Goal: Navigation & Orientation: Find specific page/section

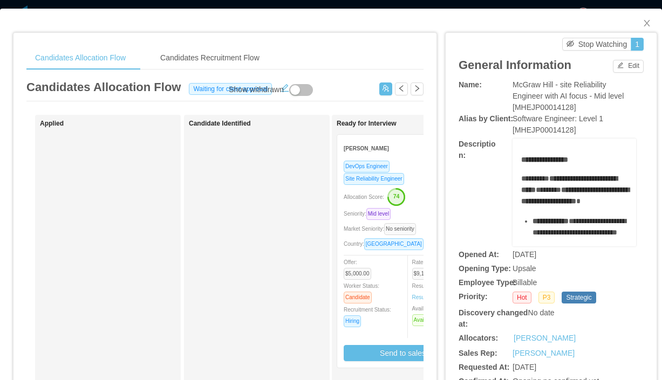
scroll to position [0, 222]
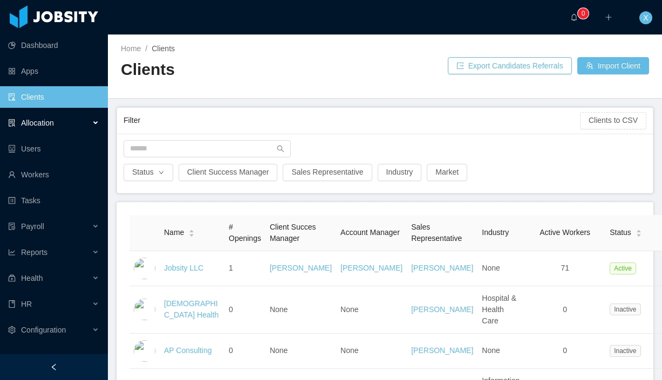
click at [48, 124] on span "Allocation" at bounding box center [37, 123] width 33 height 9
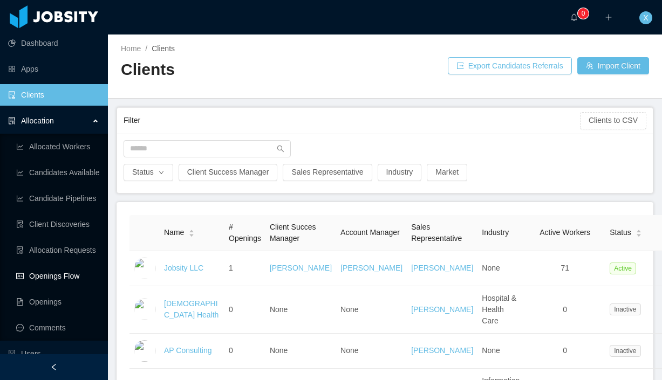
click at [56, 276] on link "Openings Flow" at bounding box center [57, 276] width 83 height 22
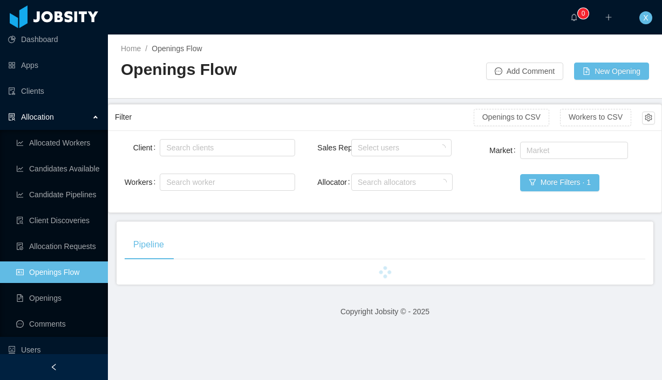
scroll to position [7, 0]
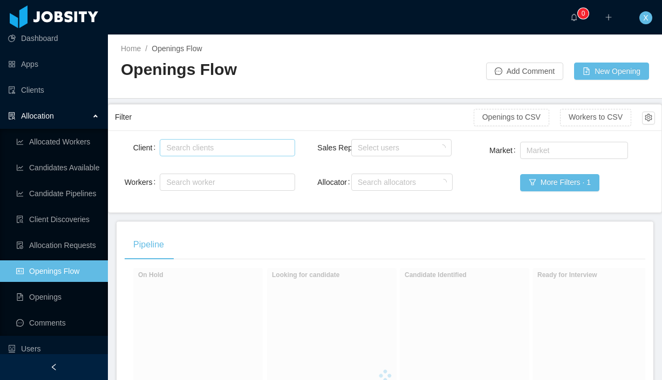
click at [264, 151] on div "Search clients" at bounding box center [224, 147] width 117 height 11
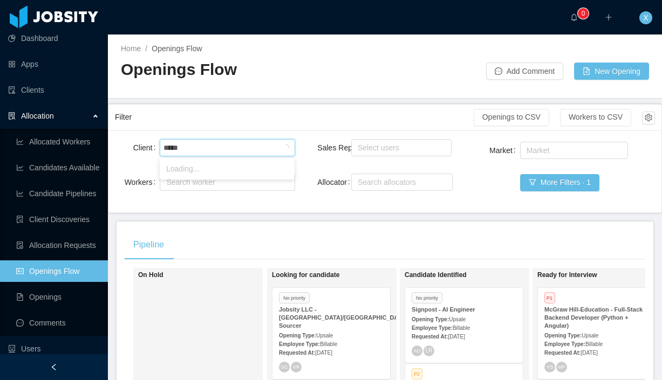
type input "******"
click at [248, 170] on li "McGraw-Hill Education" at bounding box center [227, 168] width 135 height 17
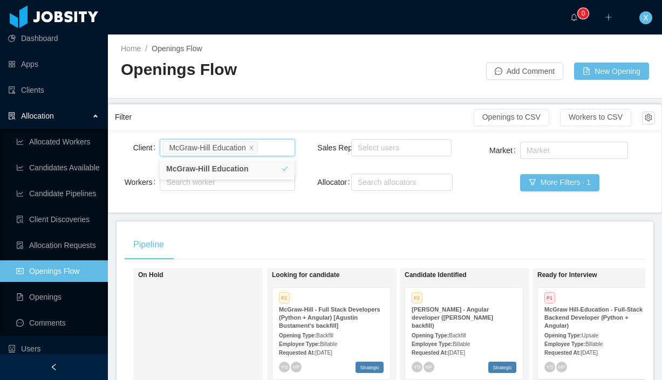
click at [308, 257] on div "Pipeline" at bounding box center [385, 245] width 521 height 30
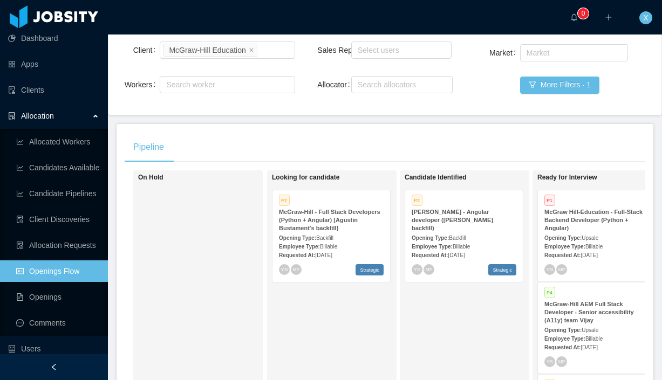
scroll to position [107, 0]
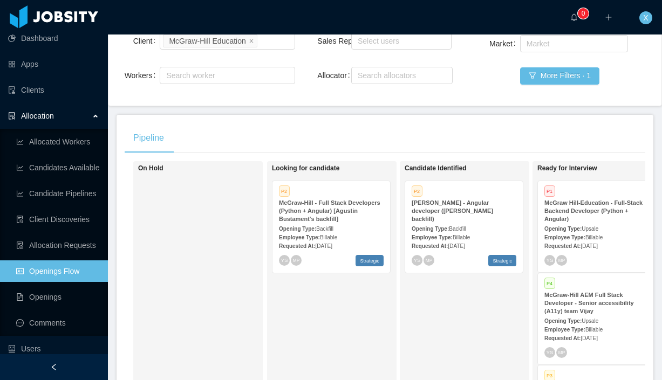
click at [346, 230] on div "Opening Type: Backfill" at bounding box center [331, 228] width 105 height 11
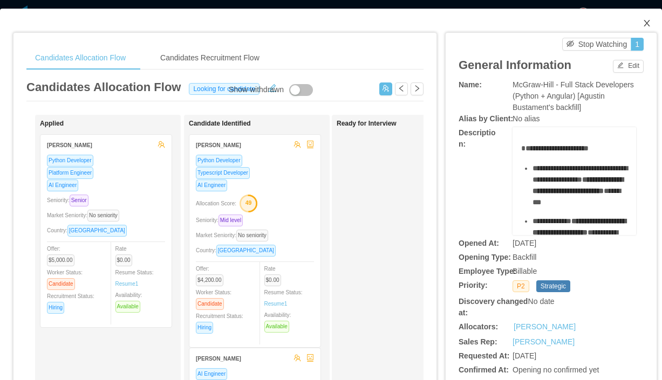
click at [645, 22] on icon "icon: close" at bounding box center [647, 23] width 9 height 9
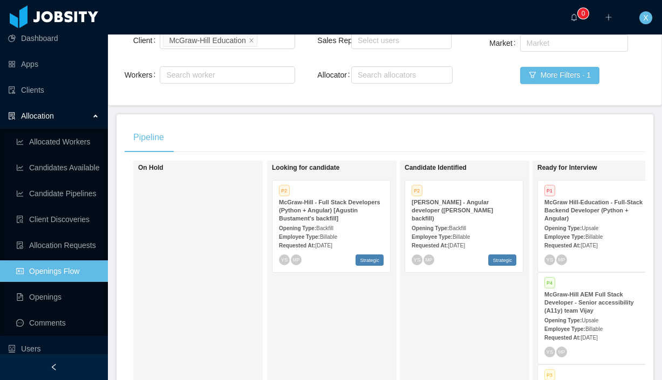
scroll to position [108, 0]
click at [468, 230] on div "Employee Type: Billable" at bounding box center [464, 235] width 105 height 11
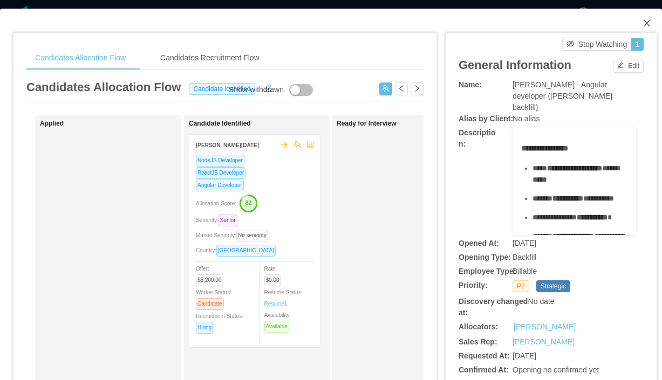
click at [645, 22] on icon "icon: close" at bounding box center [647, 23] width 6 height 6
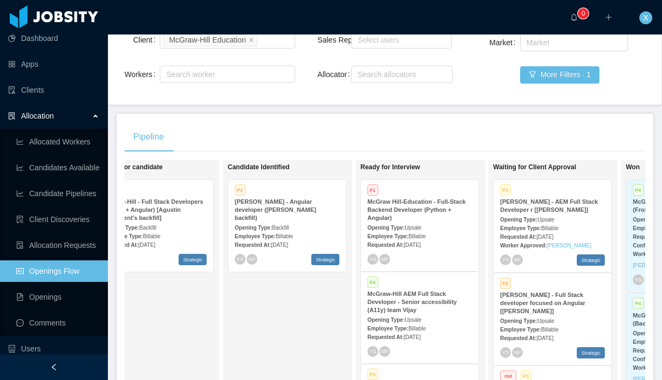
scroll to position [0, 176]
click at [444, 226] on div "Opening Type: Upsale" at bounding box center [420, 227] width 105 height 11
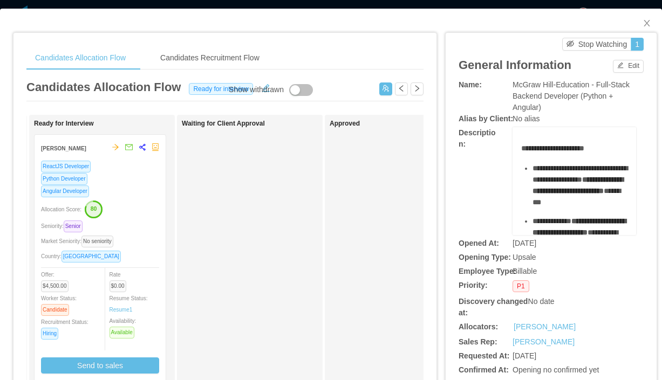
scroll to position [3, 0]
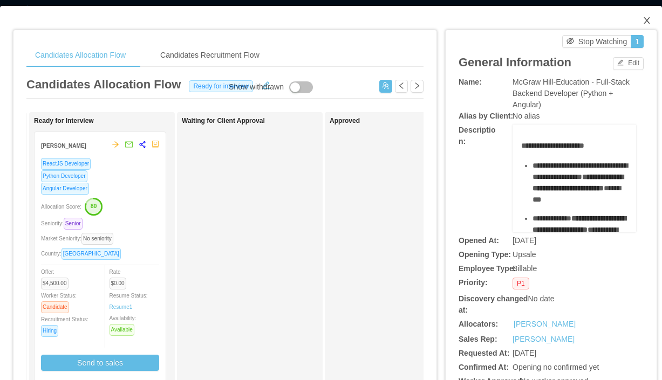
click at [646, 18] on icon "icon: close" at bounding box center [647, 20] width 9 height 9
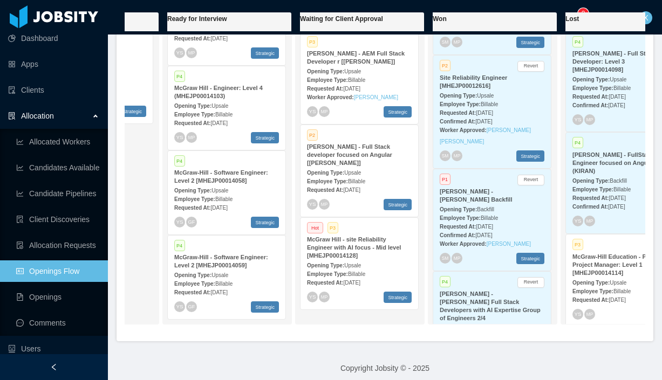
scroll to position [263, 0]
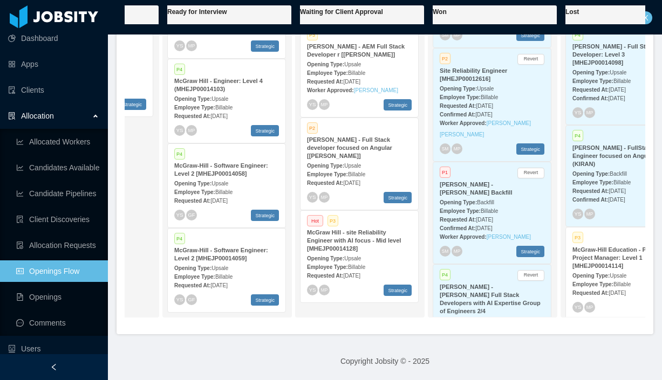
click at [215, 250] on strong "McGraw-Hill - Software Engineer: Level 2 [MHEJP00014059]" at bounding box center [221, 254] width 94 height 15
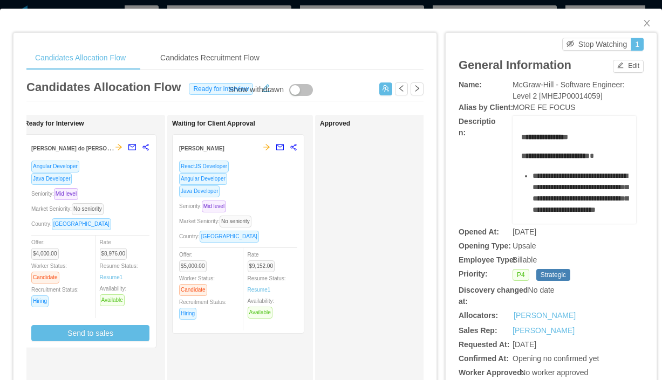
scroll to position [0, 314]
click at [283, 188] on div "Java Developer" at bounding box center [237, 191] width 118 height 12
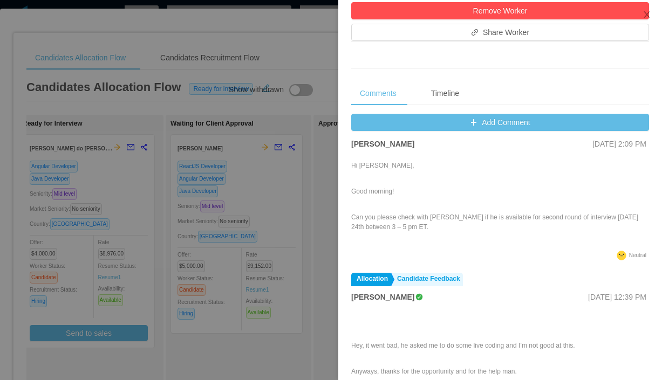
scroll to position [0, 0]
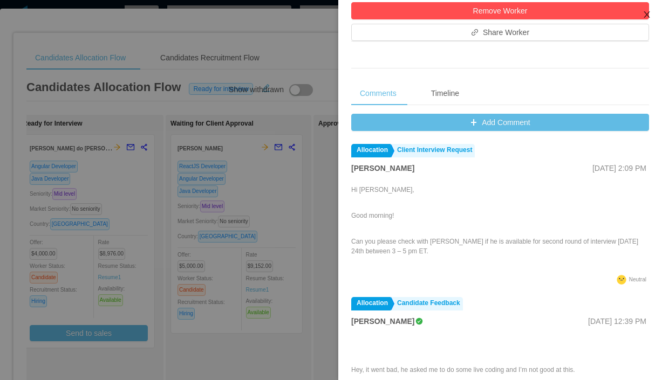
click at [645, 15] on icon "icon: close" at bounding box center [647, 14] width 9 height 9
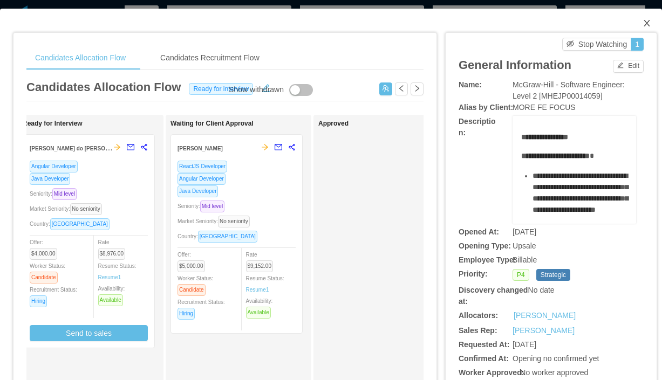
click at [644, 24] on icon "icon: close" at bounding box center [647, 23] width 9 height 9
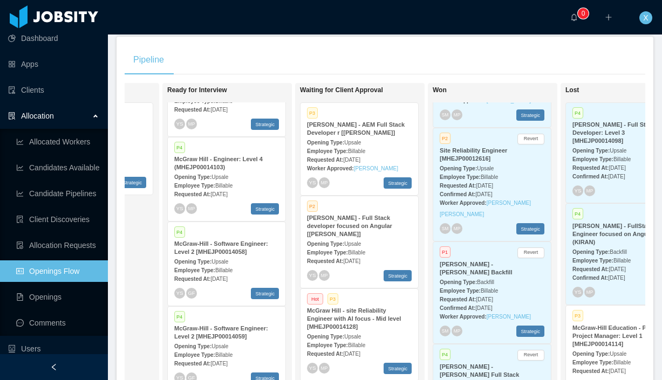
scroll to position [187, 0]
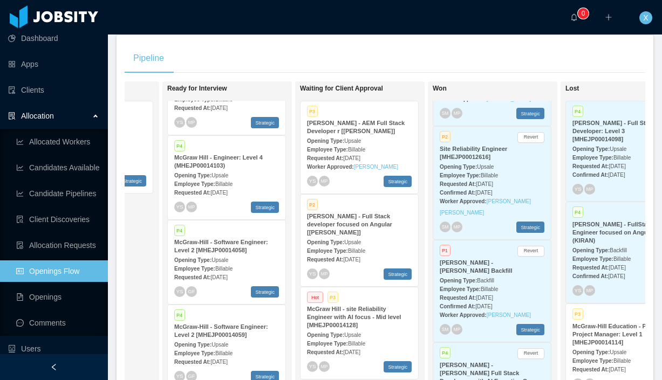
click at [382, 142] on div "Opening Type: Upsale" at bounding box center [359, 140] width 105 height 11
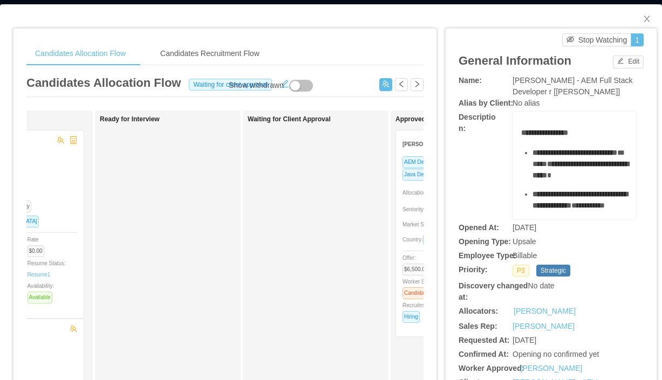
scroll to position [0, 282]
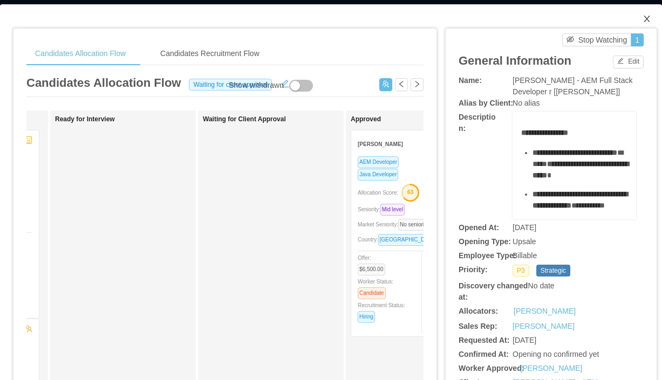
click at [651, 19] on icon "icon: close" at bounding box center [647, 19] width 9 height 9
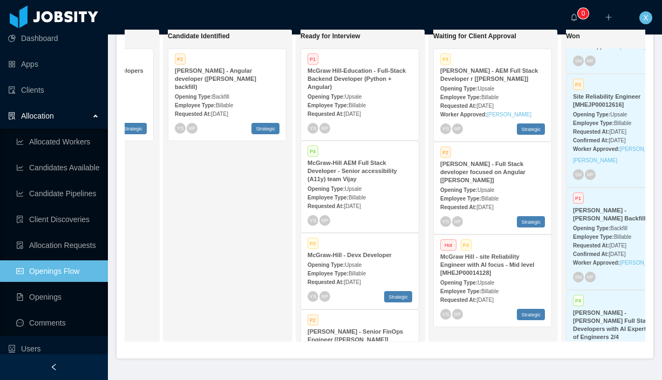
click at [387, 95] on div "Opening Type: Upsale" at bounding box center [360, 96] width 105 height 11
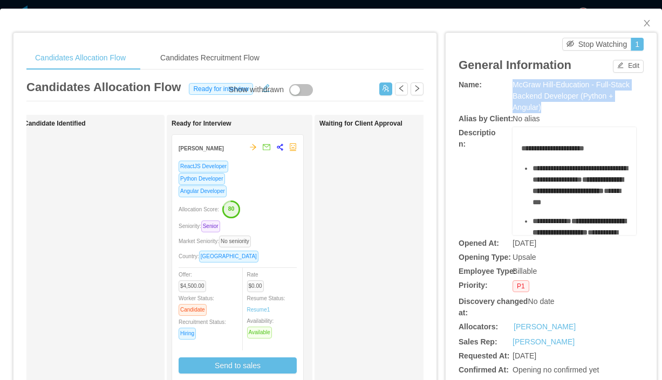
drag, startPoint x: 514, startPoint y: 85, endPoint x: 573, endPoint y: 103, distance: 61.6
click at [573, 103] on div "McGraw Hill-Education - Full-Stack Backend Developer (Python + Angular)" at bounding box center [575, 96] width 124 height 34
copy span "McGraw Hill-Education - Full-Stack Backend Developer (Python + Angular)"
click at [640, 16] on span "Close" at bounding box center [647, 24] width 30 height 30
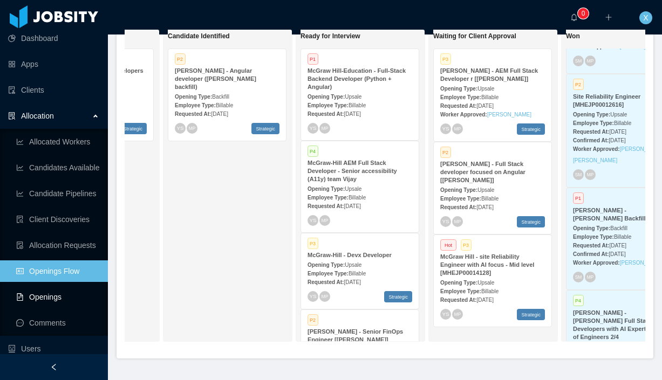
click at [54, 292] on link "Openings" at bounding box center [57, 298] width 83 height 22
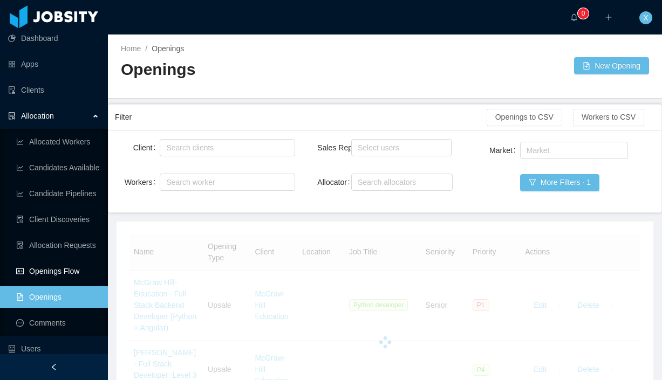
click at [47, 269] on link "Openings Flow" at bounding box center [57, 272] width 83 height 22
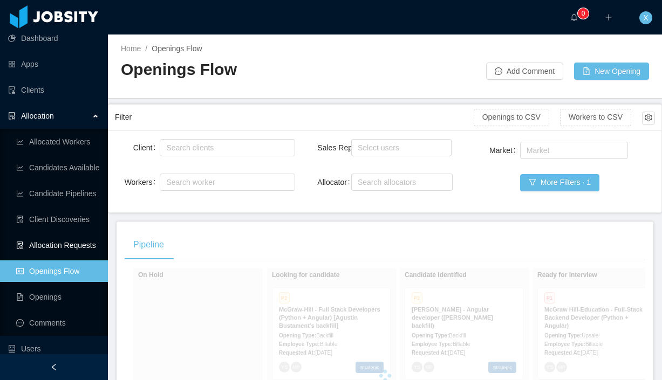
click at [53, 241] on link "Allocation Requests" at bounding box center [57, 246] width 83 height 22
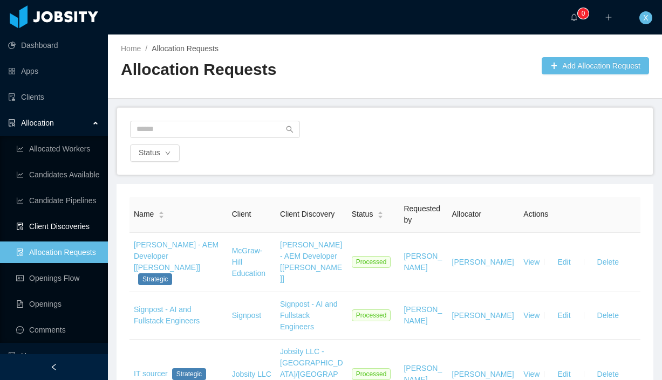
click at [59, 225] on link "Client Discoveries" at bounding box center [57, 227] width 83 height 22
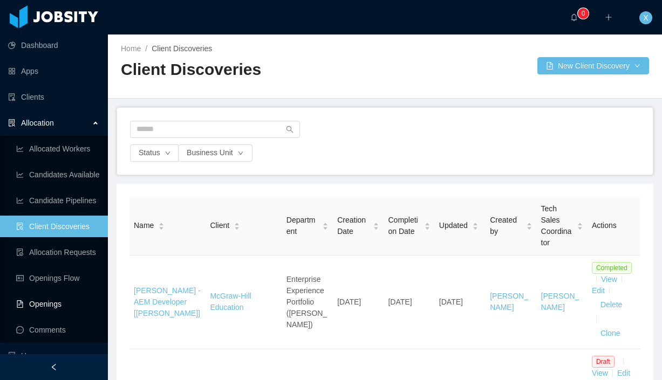
click at [45, 311] on link "Openings" at bounding box center [57, 305] width 83 height 22
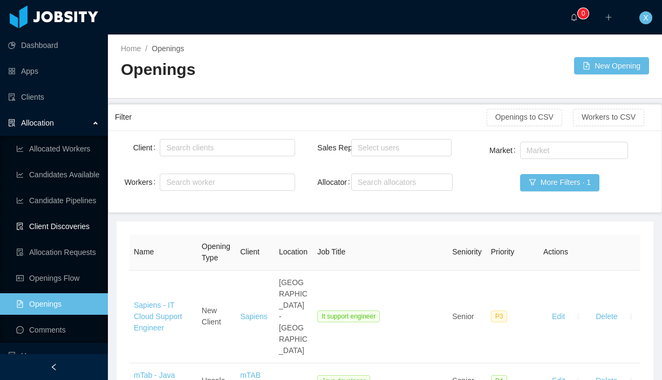
click at [43, 228] on link "Client Discoveries" at bounding box center [57, 227] width 83 height 22
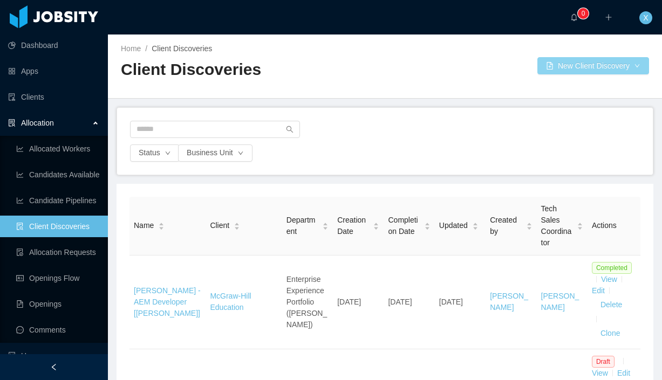
click at [637, 68] on button "New Client Discovery" at bounding box center [593, 65] width 112 height 17
